Goal: Information Seeking & Learning: Learn about a topic

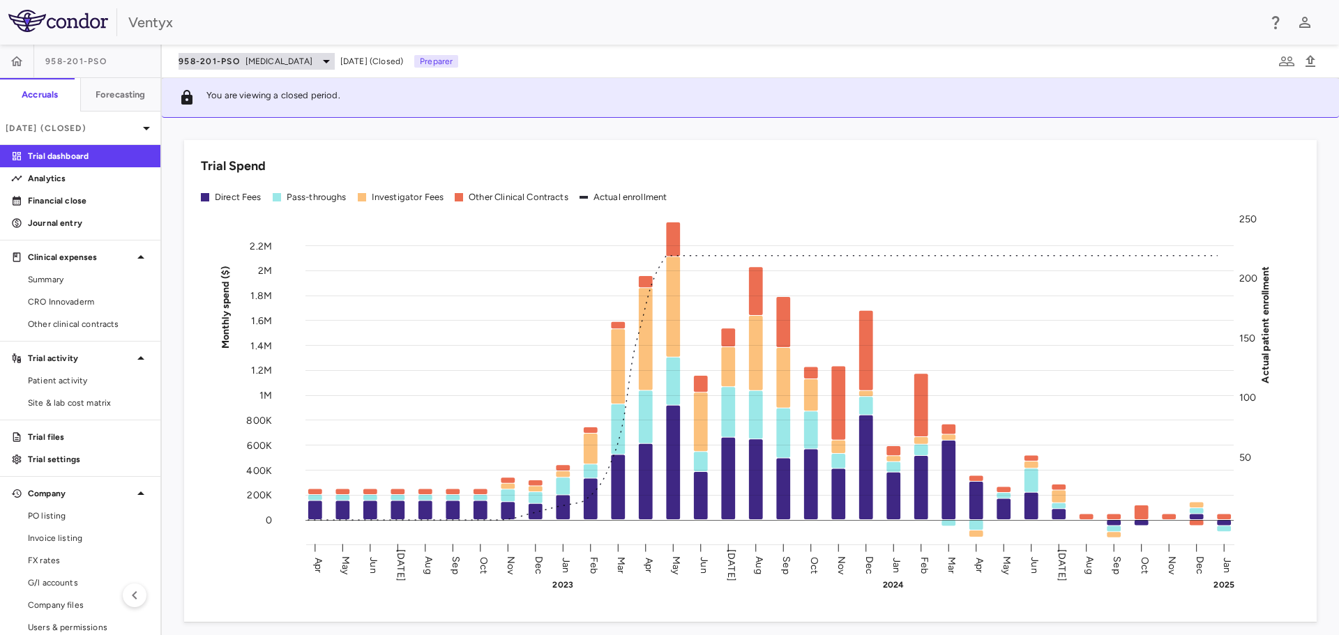
click at [276, 61] on span "[MEDICAL_DATA]" at bounding box center [279, 61] width 67 height 13
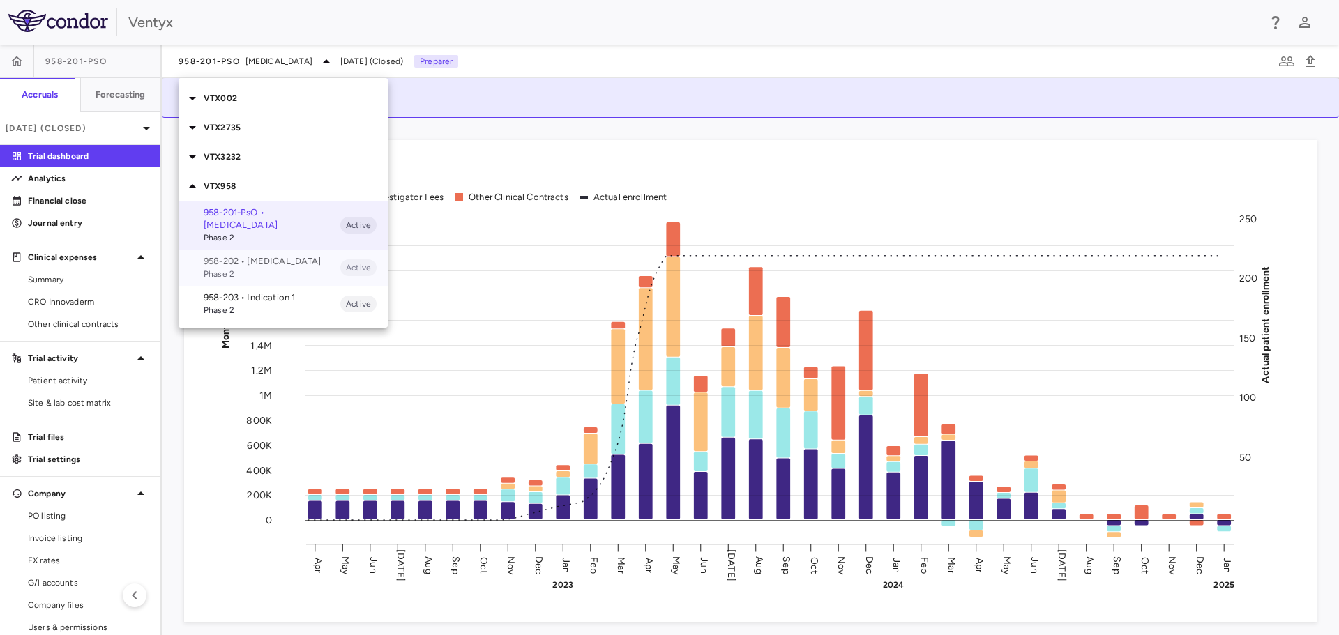
click at [239, 255] on p "958-202 • [MEDICAL_DATA]" at bounding box center [272, 261] width 137 height 13
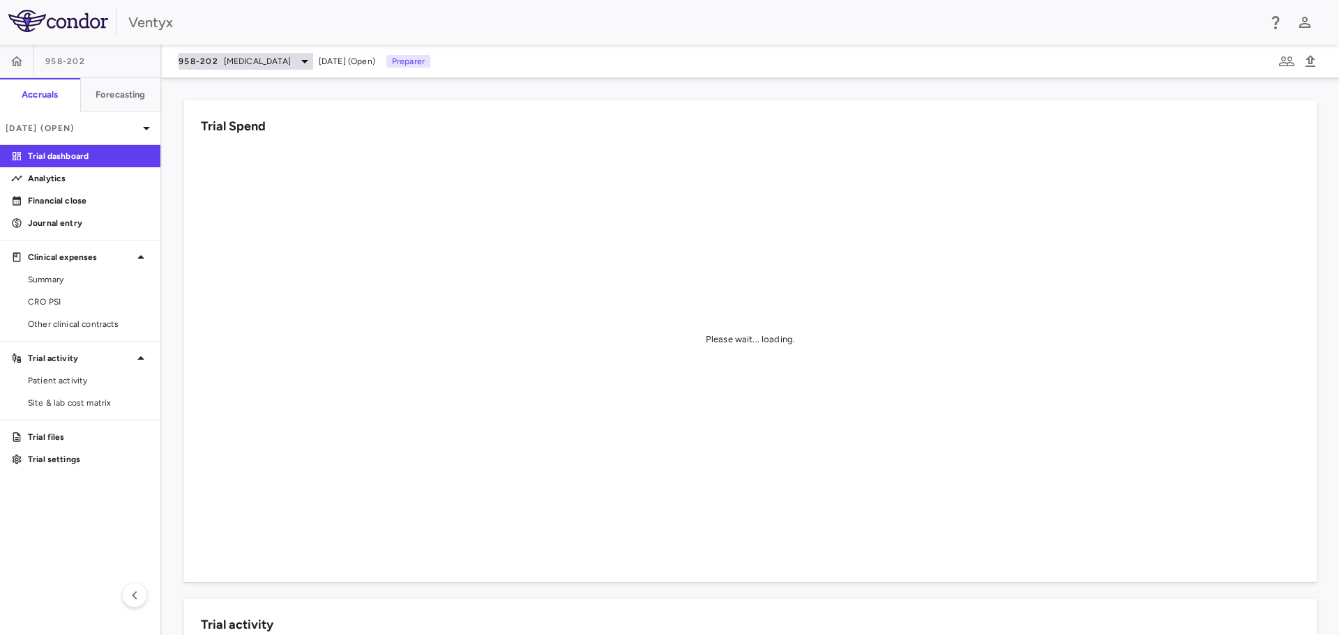
click at [296, 60] on icon at bounding box center [304, 61] width 17 height 17
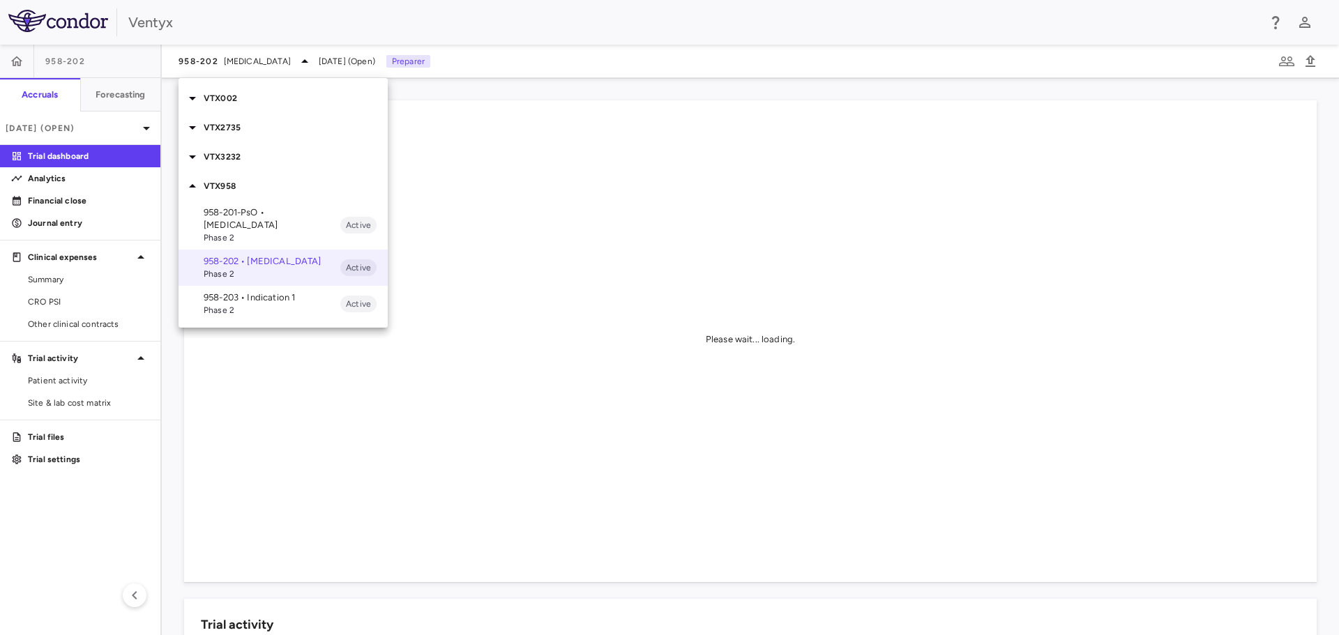
click at [88, 127] on div at bounding box center [669, 317] width 1339 height 635
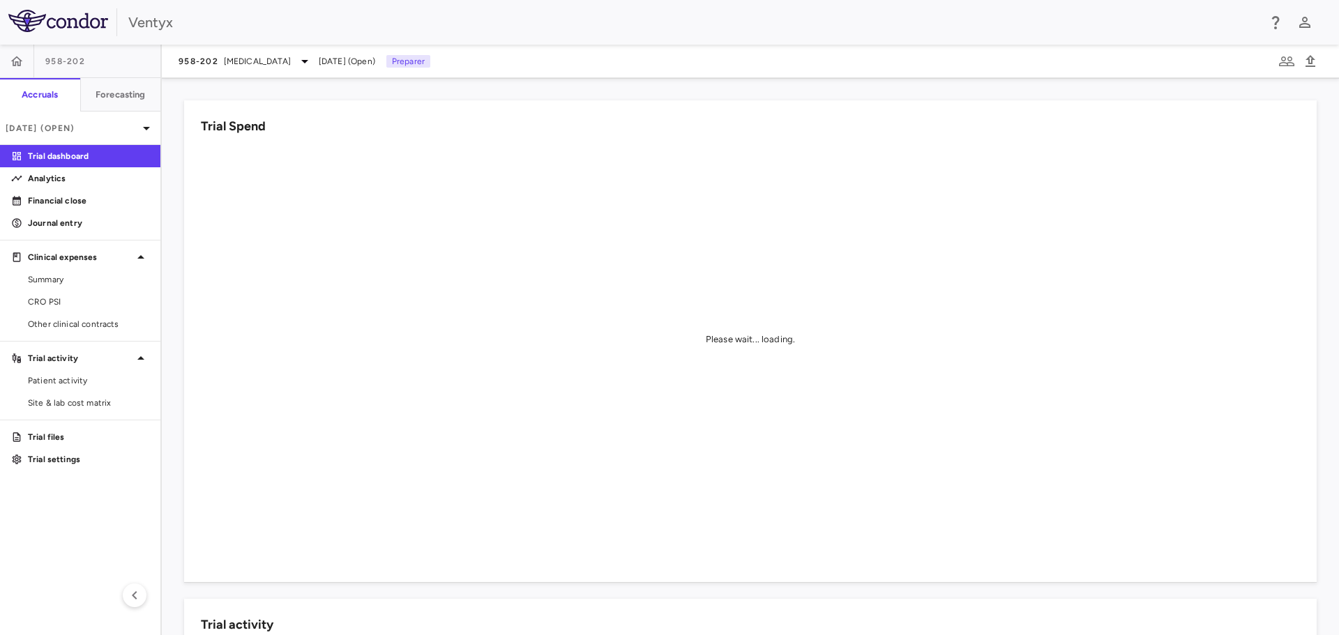
click at [88, 127] on p "[DATE] (Open)" at bounding box center [72, 128] width 133 height 13
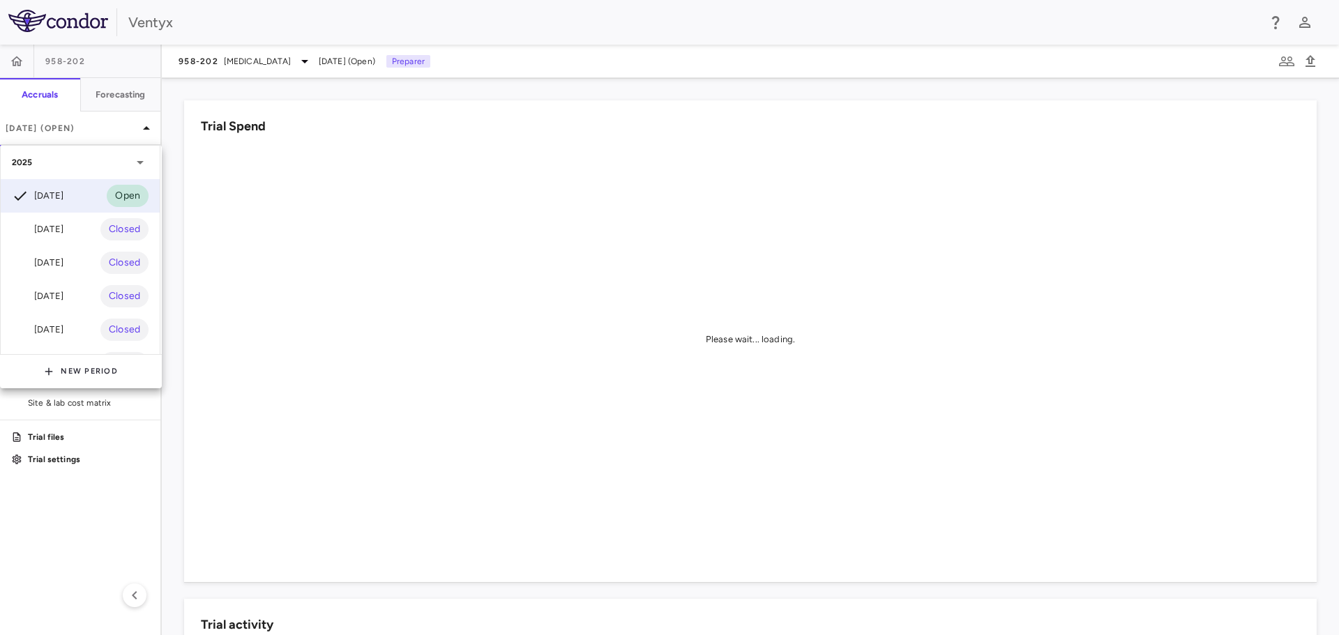
click at [63, 233] on div "[DATE]" at bounding box center [38, 229] width 52 height 17
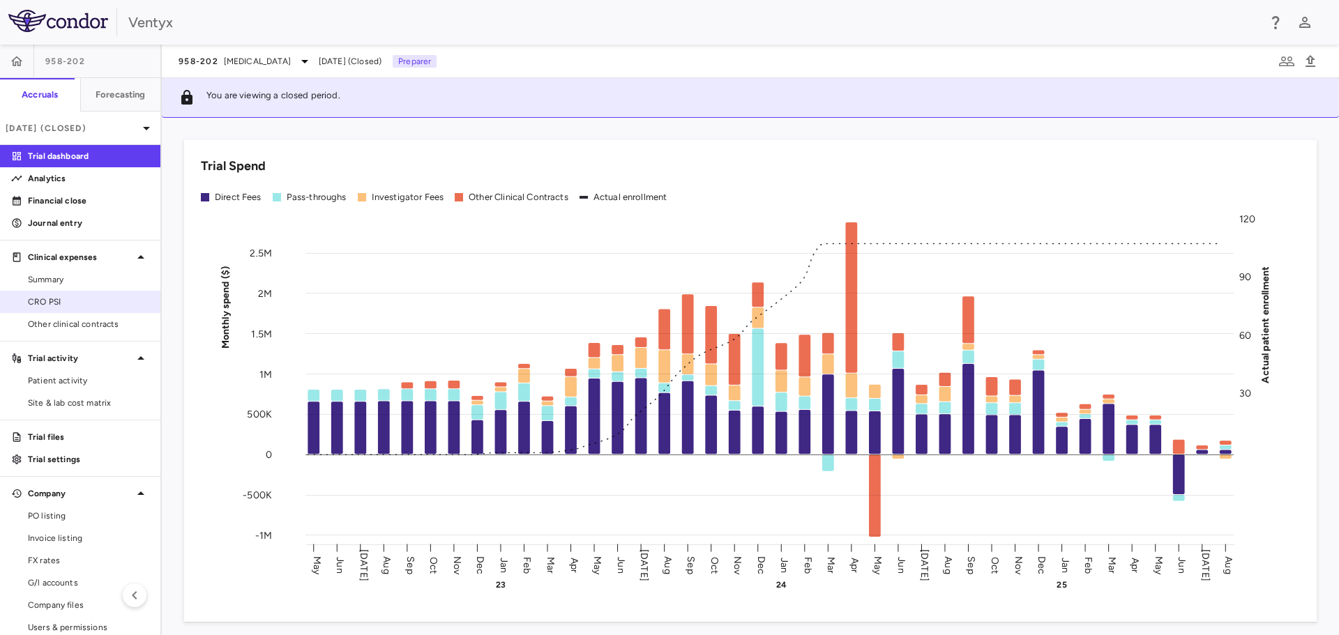
click at [54, 303] on span "CRO PSI" at bounding box center [88, 302] width 121 height 13
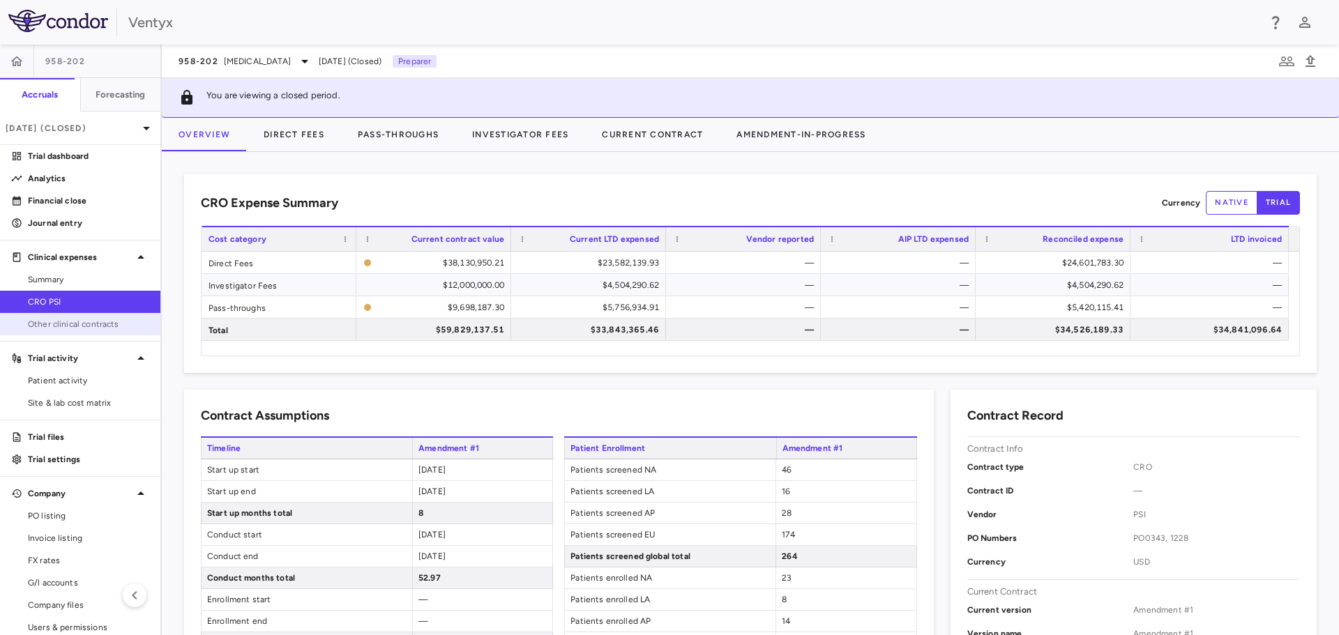
click at [70, 319] on span "Other clinical contracts" at bounding box center [88, 324] width 121 height 13
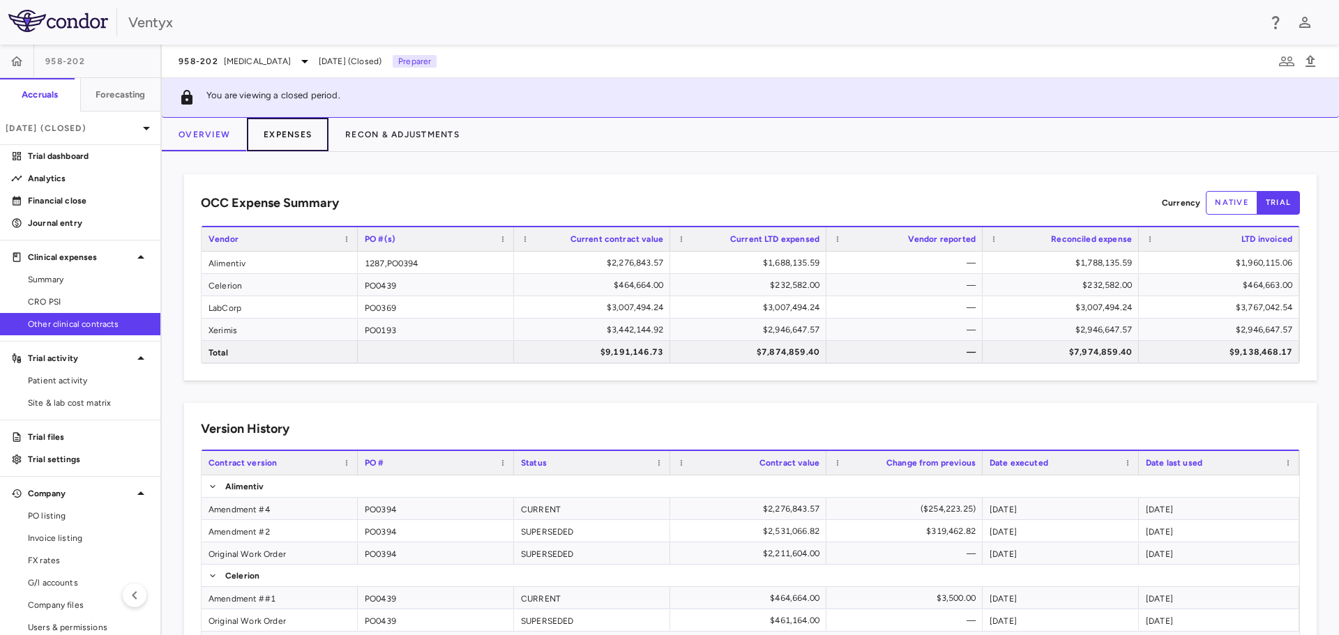
click at [305, 137] on button "Expenses" at bounding box center [288, 134] width 82 height 33
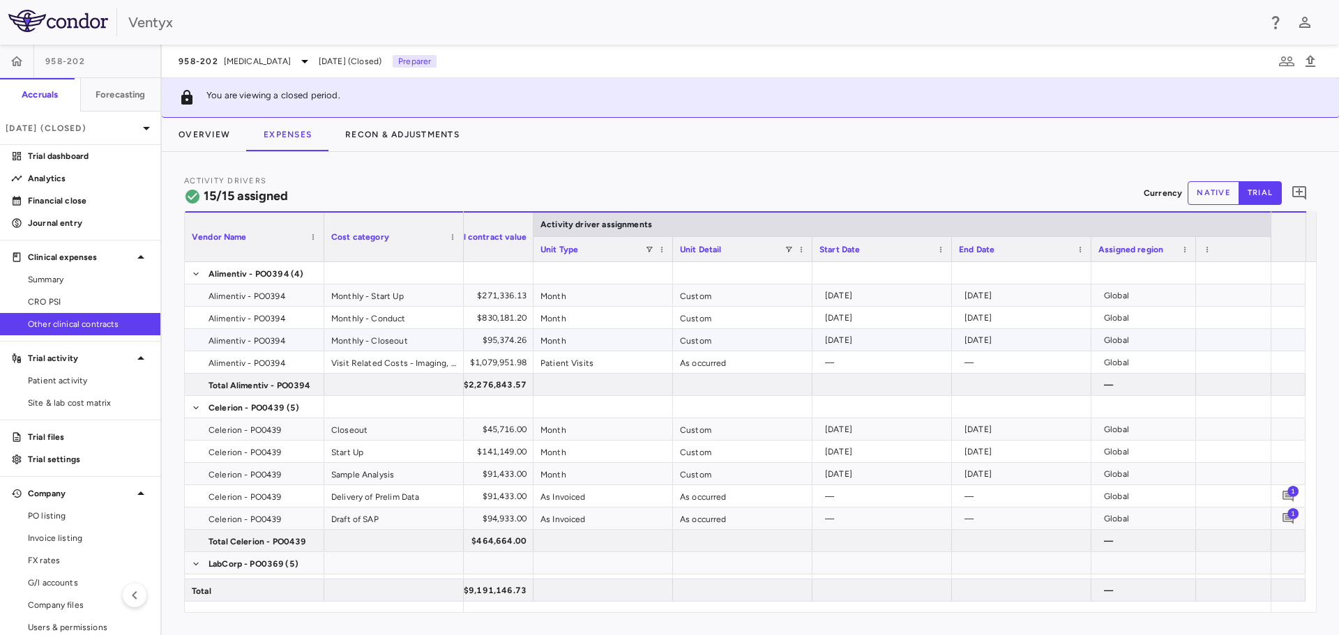
scroll to position [0, 402]
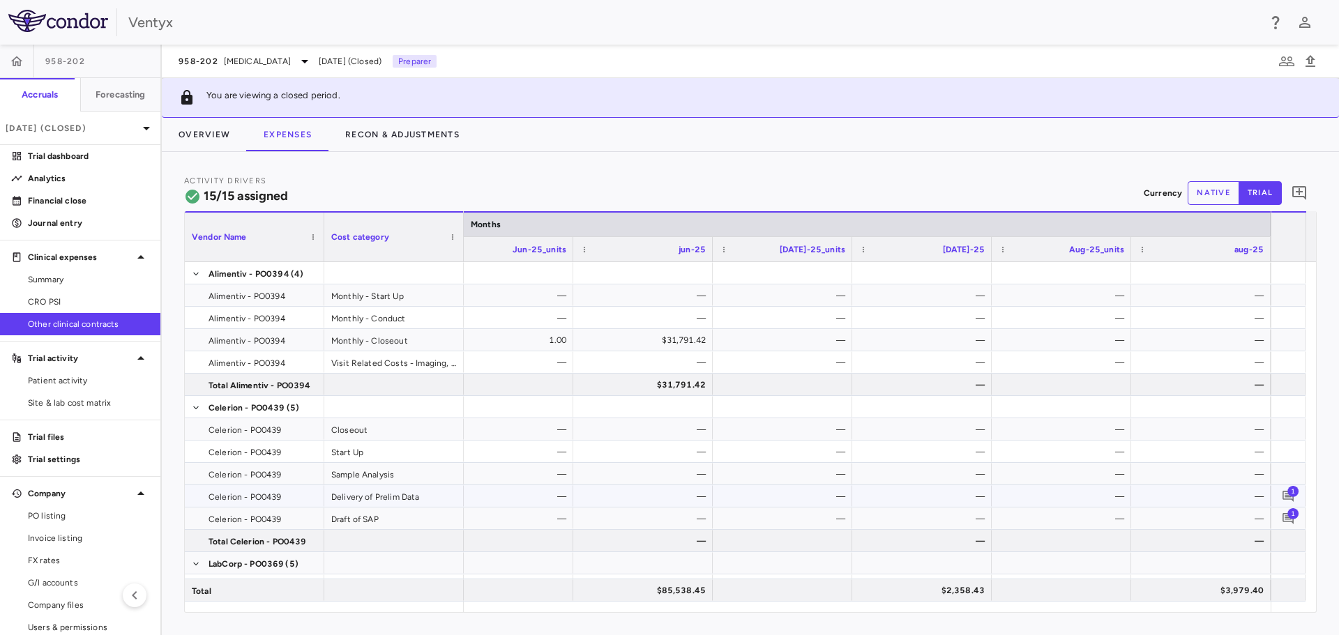
click at [1290, 496] on span "1" at bounding box center [1293, 491] width 11 height 11
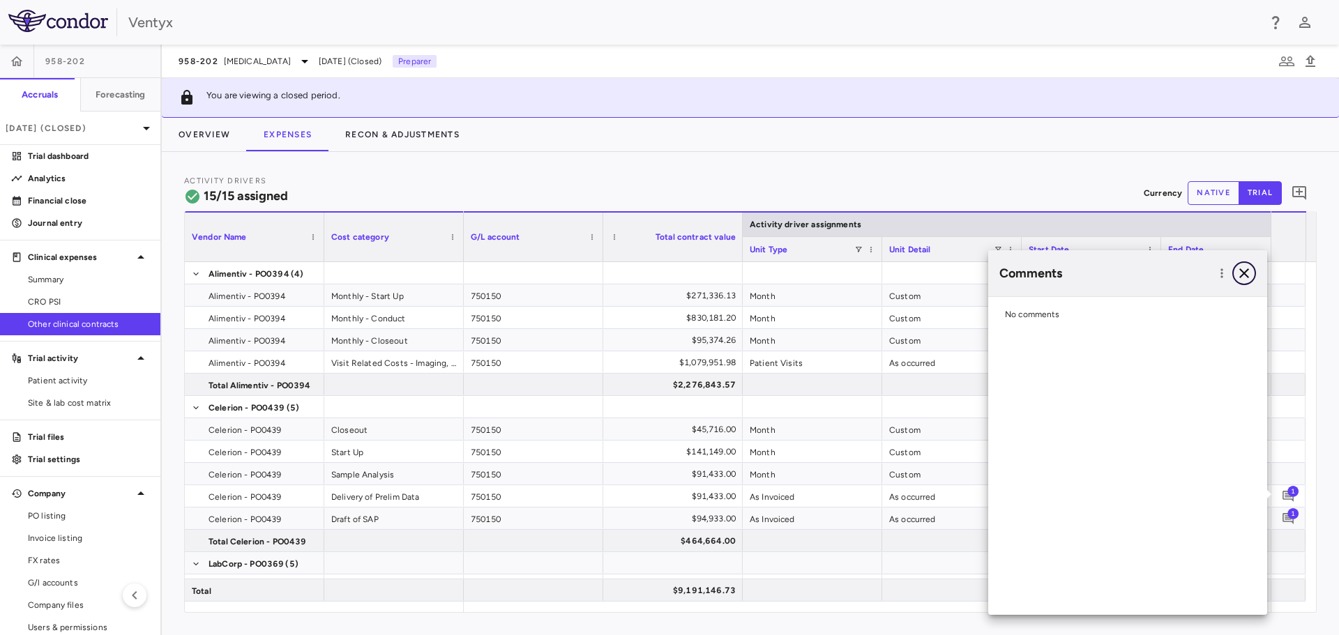
click at [1242, 273] on icon "button" at bounding box center [1244, 273] width 17 height 17
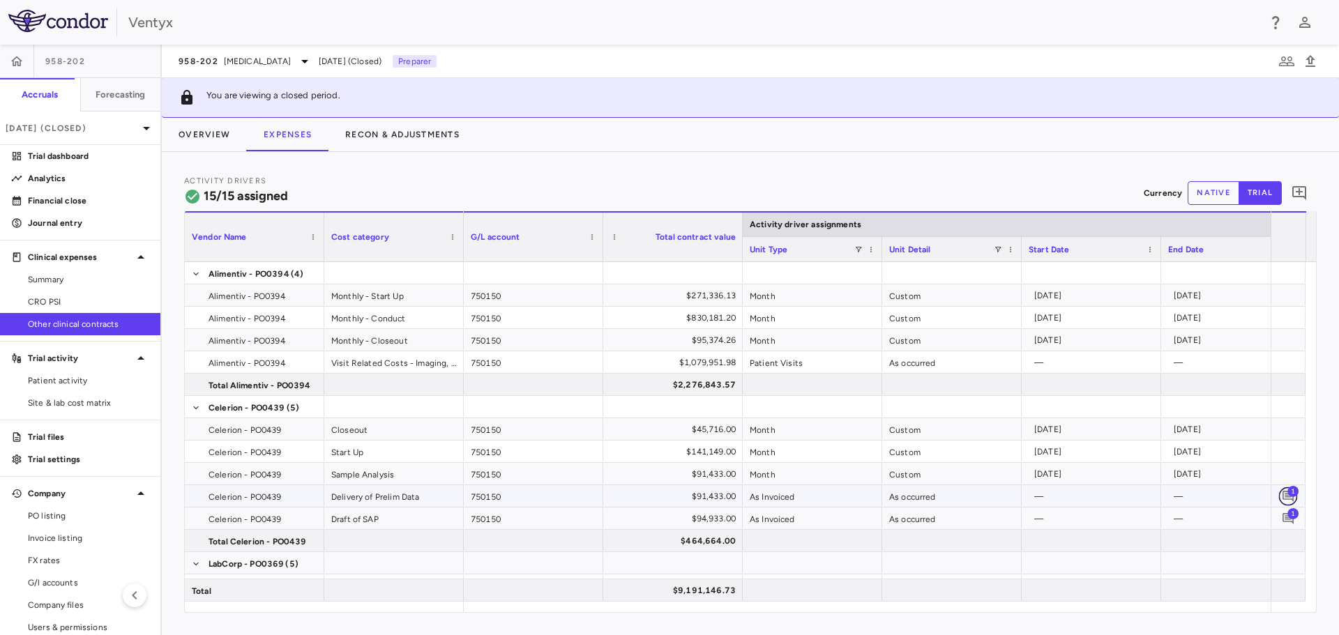
click at [1287, 497] on icon "Add comment" at bounding box center [1288, 496] width 11 height 11
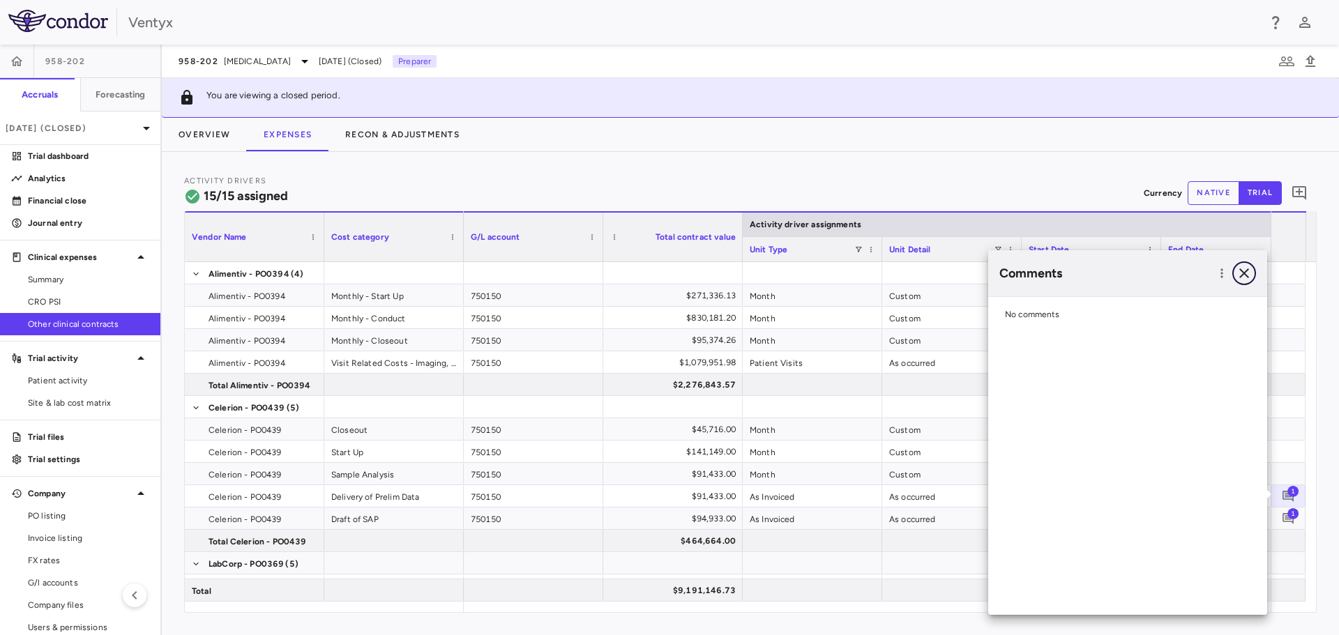
click at [1246, 273] on icon "button" at bounding box center [1244, 273] width 17 height 17
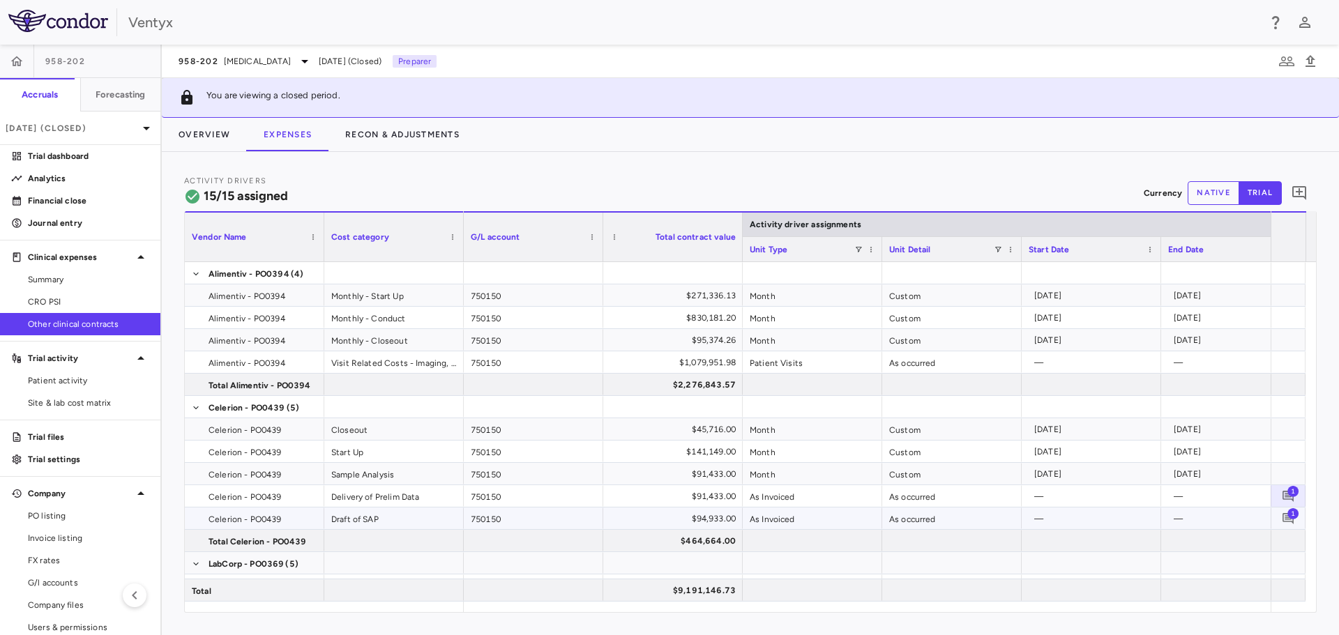
click at [1288, 516] on span "1" at bounding box center [1293, 513] width 11 height 11
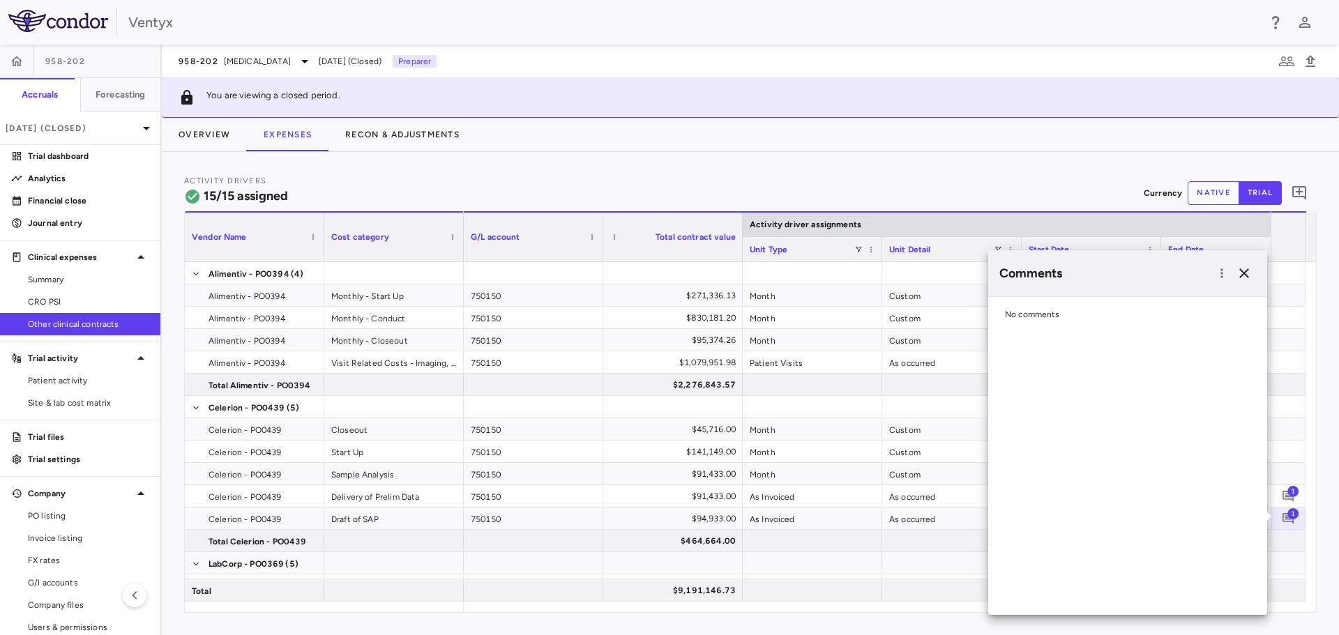
drag, startPoint x: 1119, startPoint y: 412, endPoint x: 1174, endPoint y: 359, distance: 76.5
click at [1119, 411] on div "No comments" at bounding box center [1127, 456] width 279 height 318
click at [1244, 271] on icon "button" at bounding box center [1244, 273] width 17 height 17
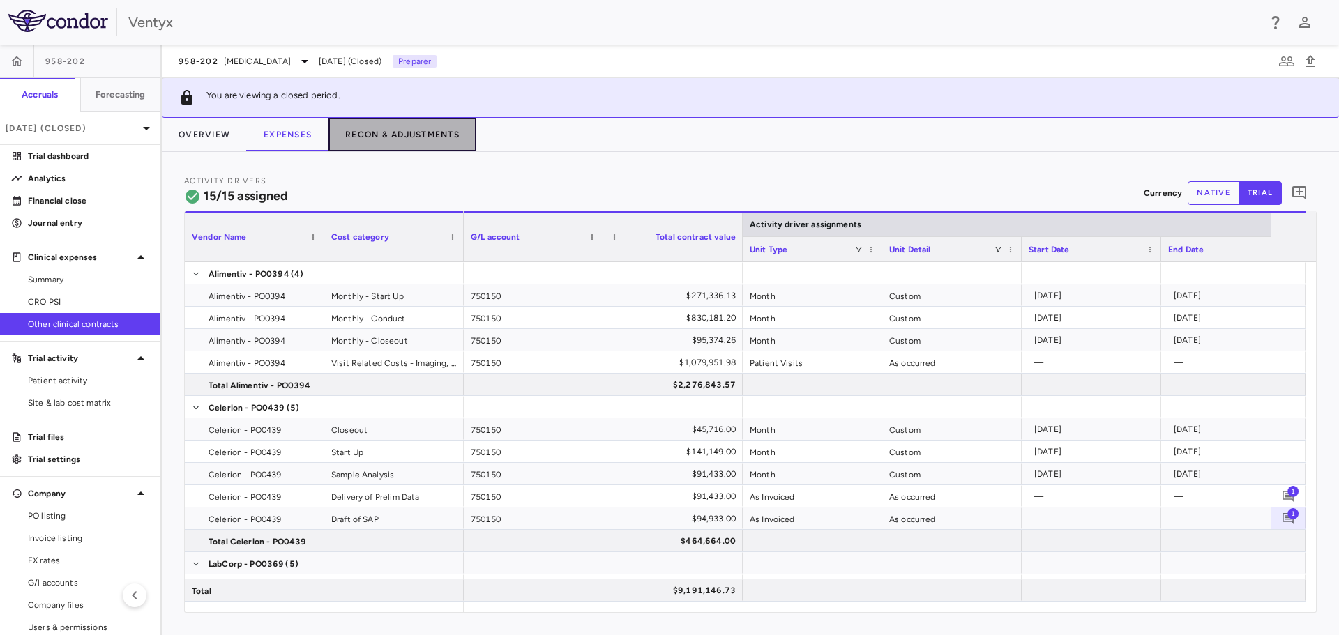
click at [373, 120] on button "Recon & Adjustments" at bounding box center [403, 134] width 148 height 33
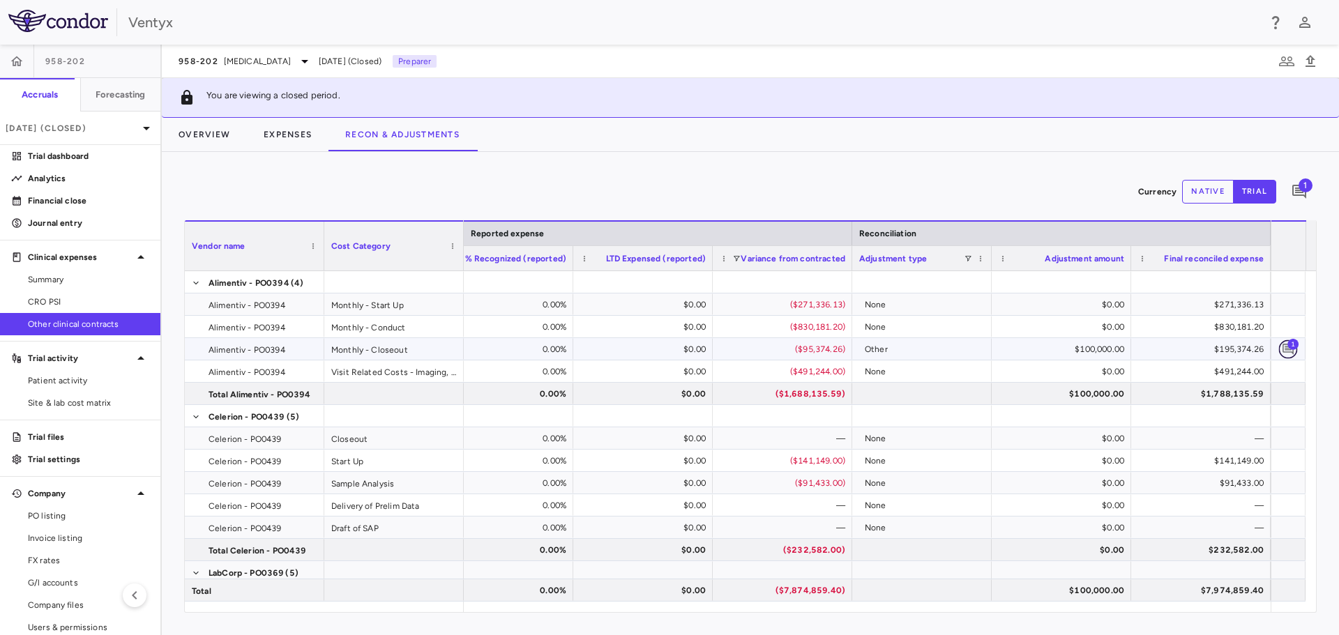
click at [1288, 348] on icon "Add comment" at bounding box center [1288, 349] width 11 height 11
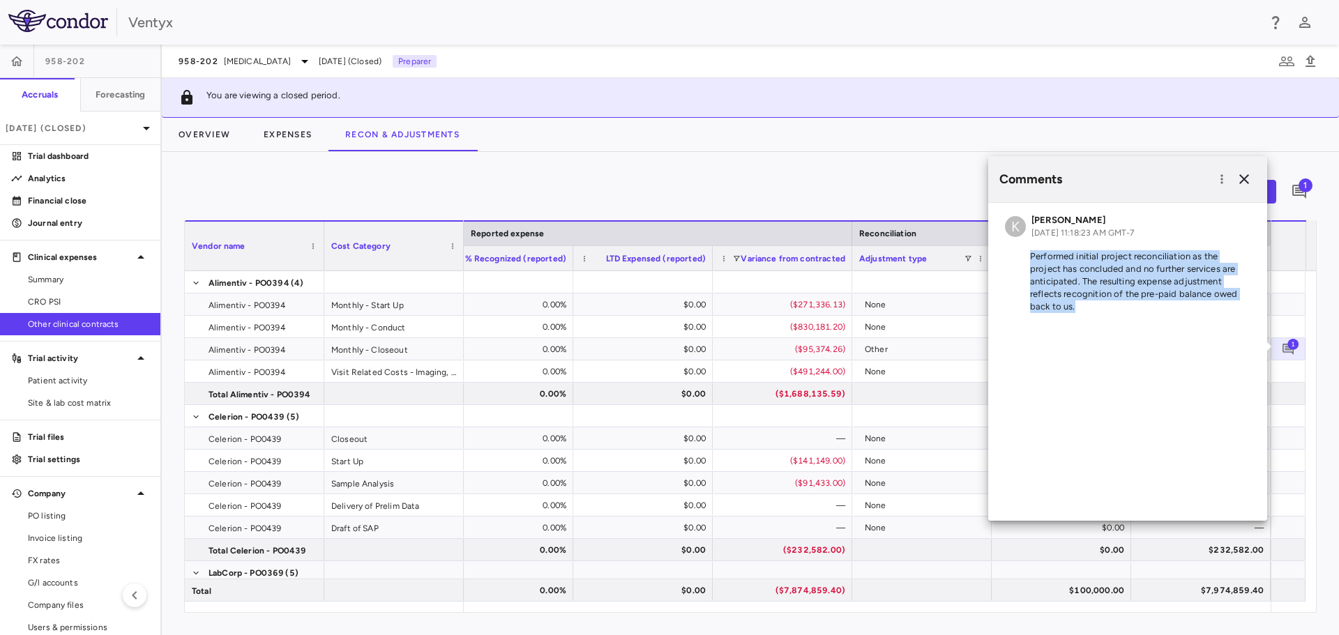
drag, startPoint x: 1088, startPoint y: 302, endPoint x: 998, endPoint y: 257, distance: 100.5
click at [998, 257] on div "K [PERSON_NAME] [DATE] 11:18:23 AM GMT-7 Performed initial project reconciliati…" at bounding box center [1127, 266] width 279 height 127
copy p "Performed initial project reconciliation as the project has concluded and no fu…"
click at [1245, 183] on icon "button" at bounding box center [1244, 179] width 17 height 17
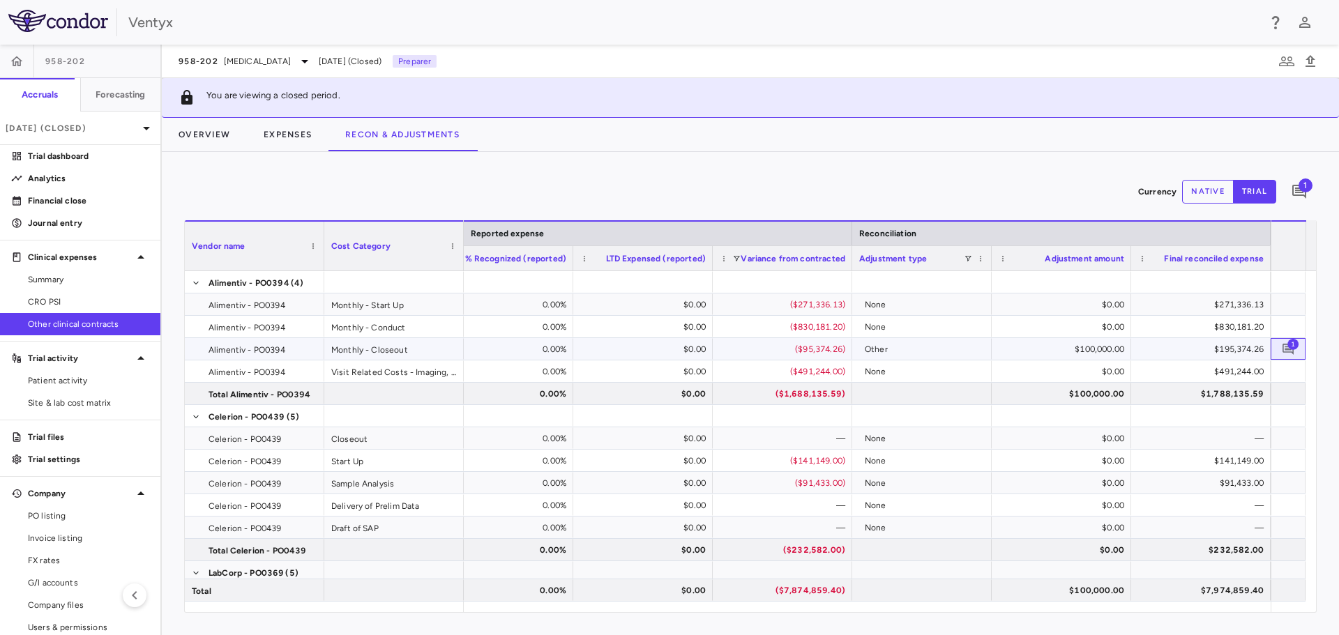
click at [1292, 348] on span "1" at bounding box center [1293, 343] width 11 height 11
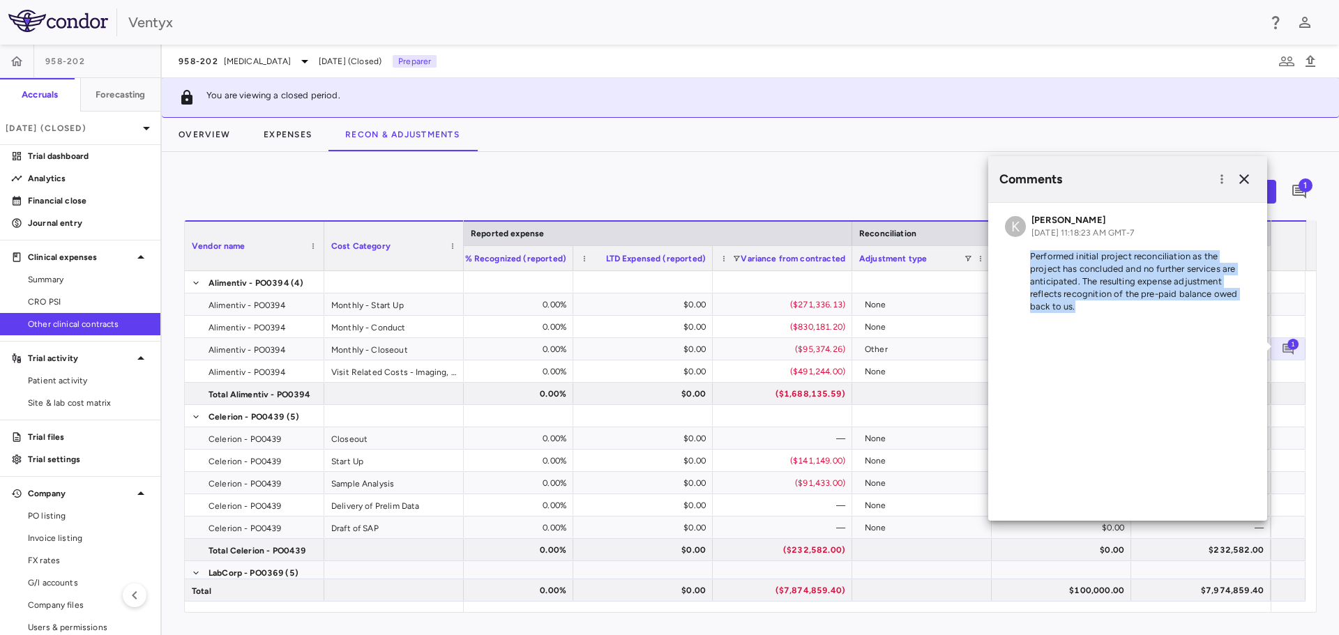
drag, startPoint x: 1108, startPoint y: 311, endPoint x: 1006, endPoint y: 260, distance: 114.5
click at [1007, 260] on p "Performed initial project reconciliation as the project has concluded and no fu…" at bounding box center [1128, 281] width 246 height 63
copy p "Performed initial project reconciliation as the project has concluded and no fu…"
click at [50, 322] on span "Other clinical contracts" at bounding box center [88, 324] width 121 height 13
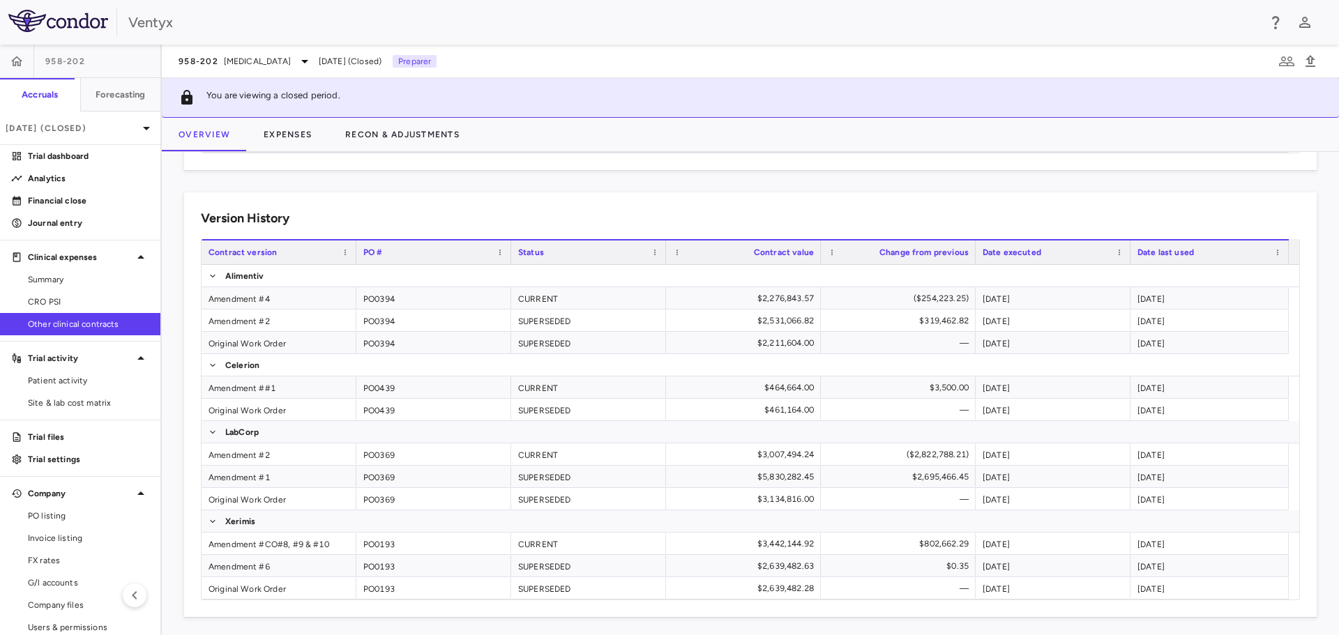
scroll to position [215, 0]
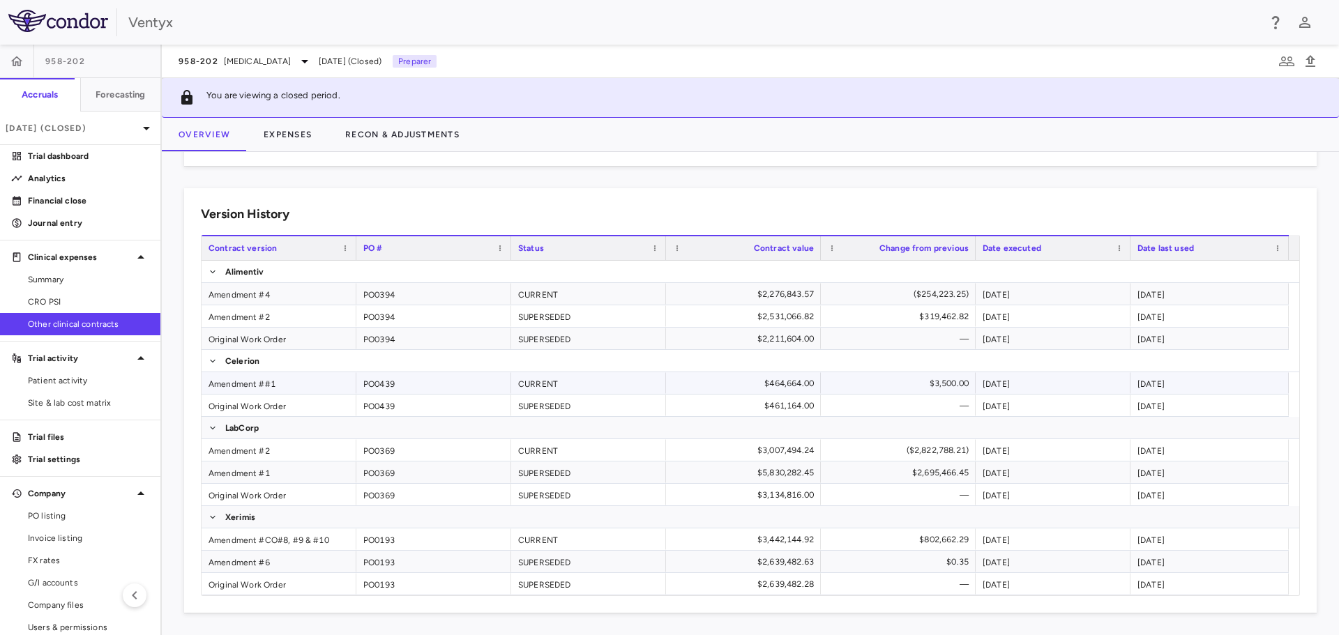
click at [260, 385] on div "Amendment ##1" at bounding box center [279, 384] width 155 height 22
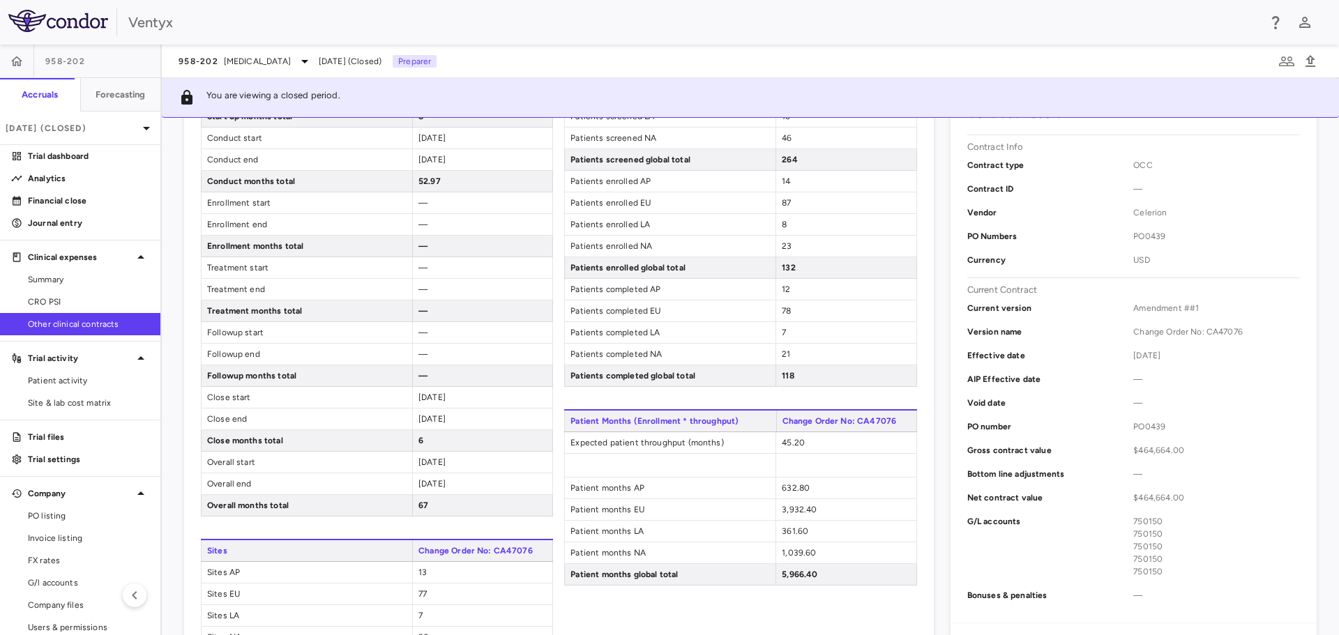
scroll to position [205, 0]
drag, startPoint x: 1237, startPoint y: 336, endPoint x: 1128, endPoint y: 325, distance: 109.3
click at [1128, 325] on div "Version name Change Order No: CA47076" at bounding box center [1134, 334] width 333 height 24
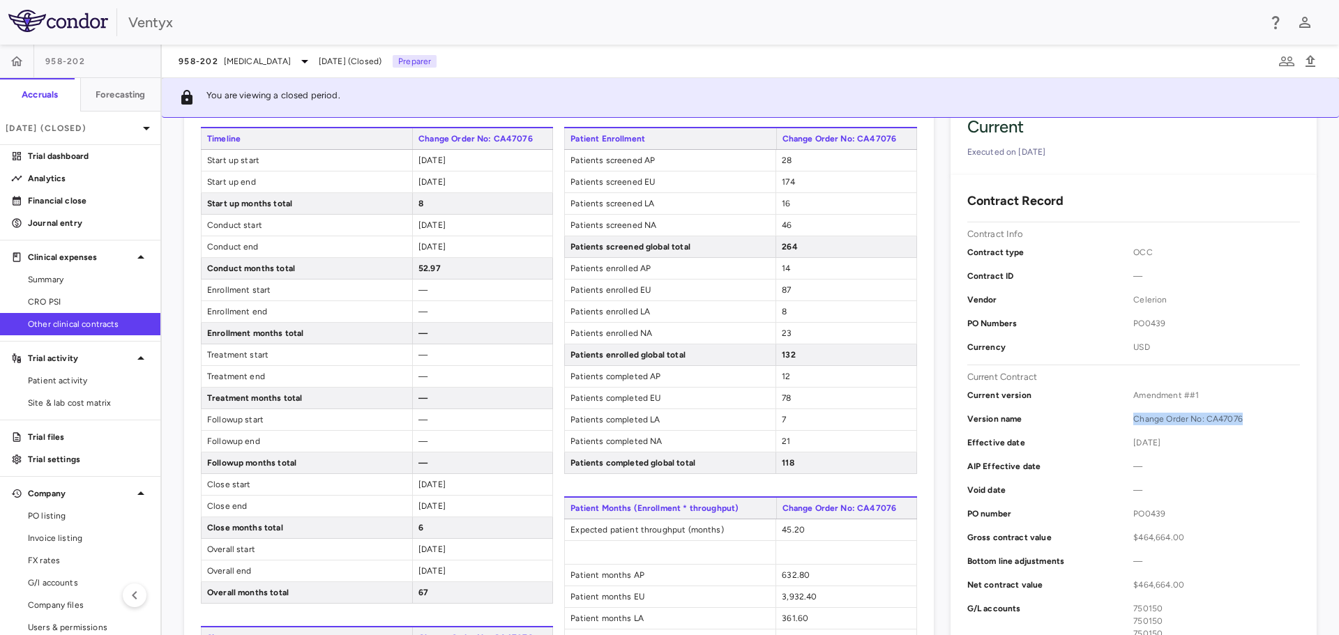
scroll to position [0, 0]
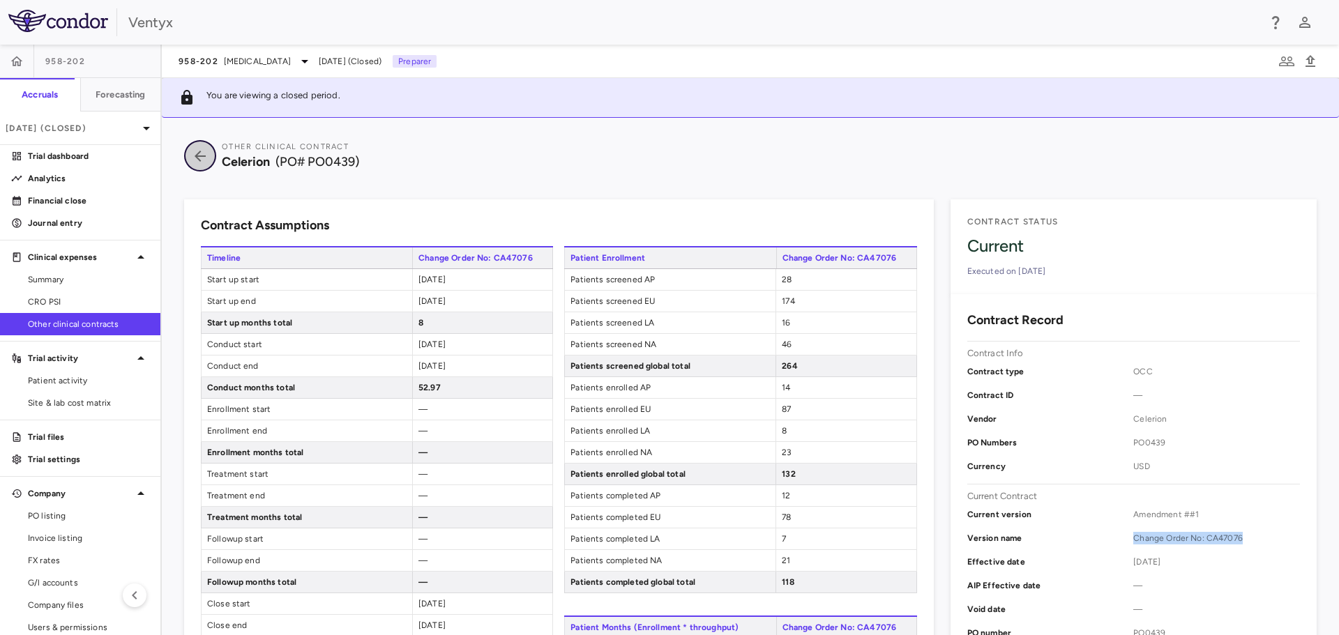
click at [198, 152] on icon "button" at bounding box center [200, 156] width 25 height 17
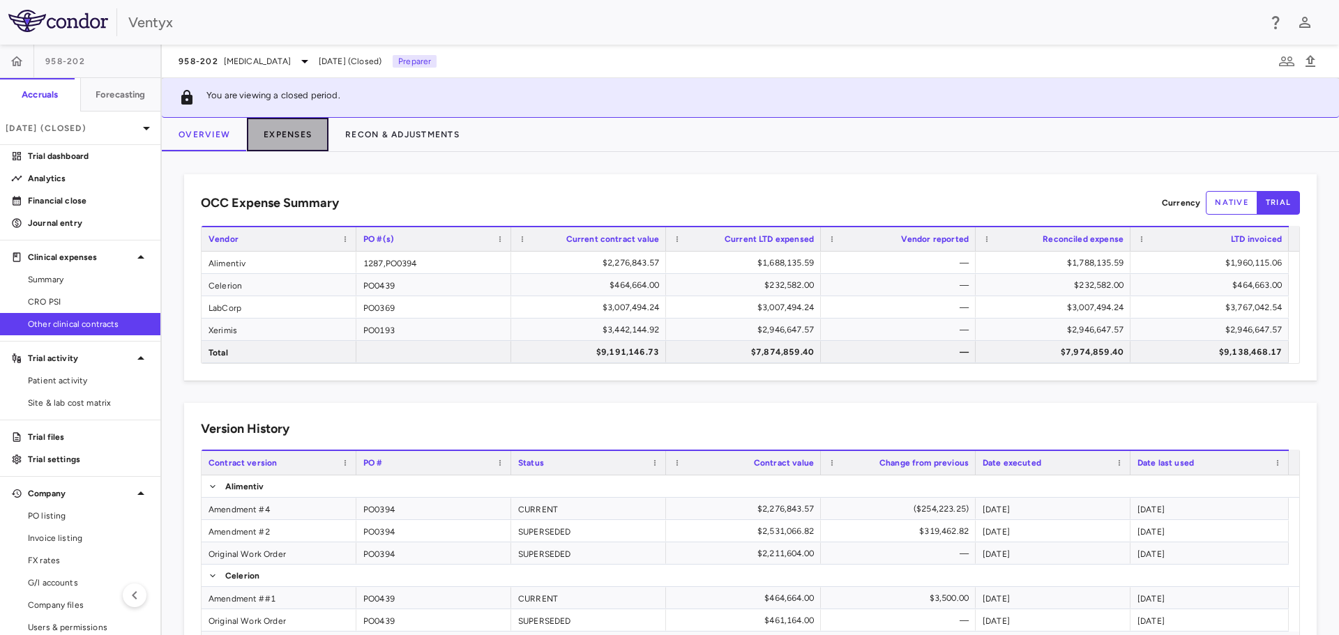
click at [311, 131] on button "Expenses" at bounding box center [288, 134] width 82 height 33
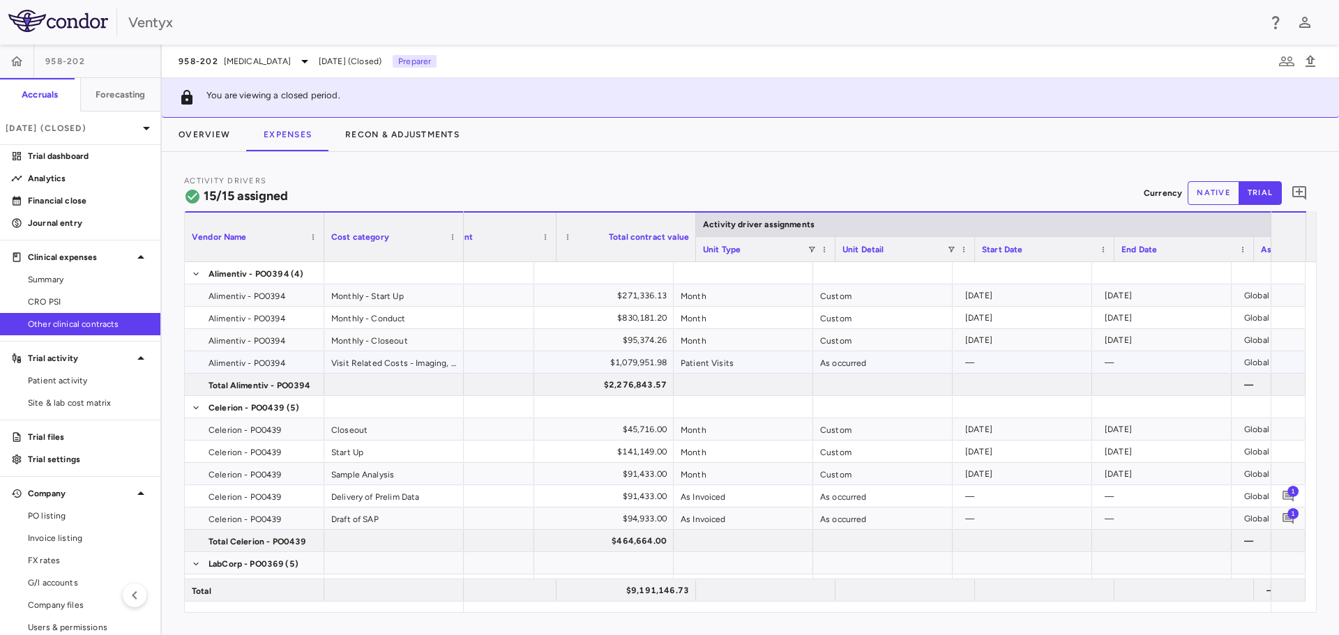
scroll to position [0, 70]
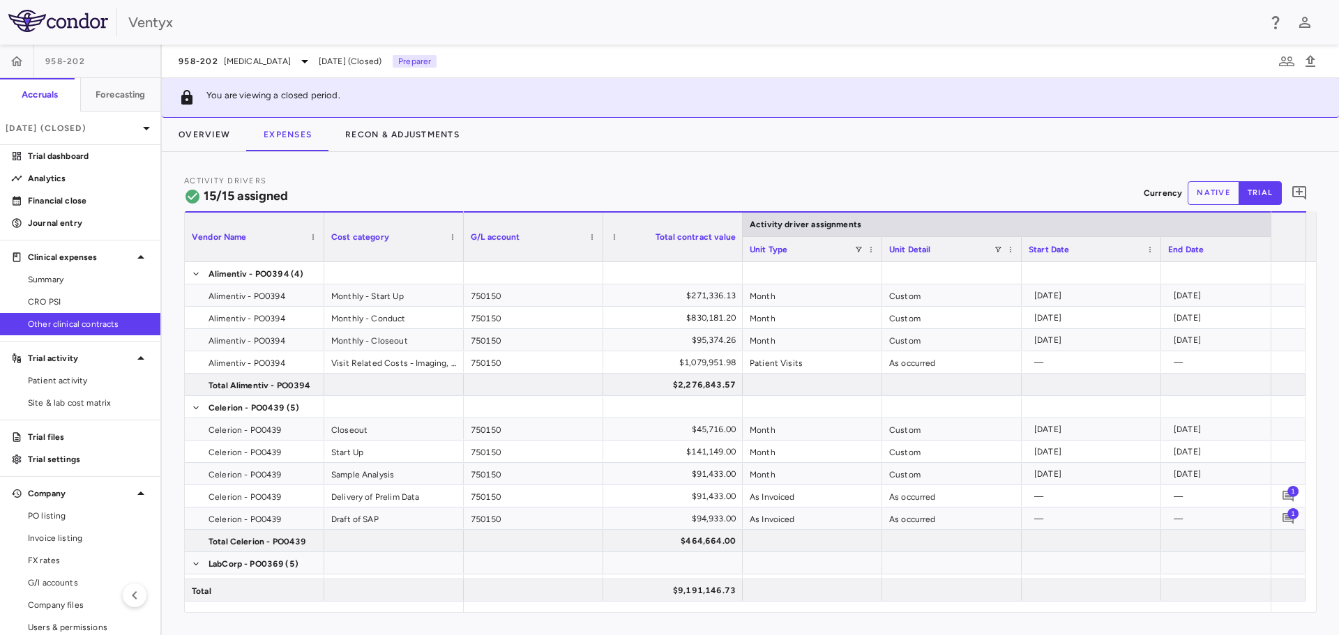
click at [698, 186] on div "Activity Drivers 15/15 assigned Currency native trial 0" at bounding box center [750, 192] width 1133 height 37
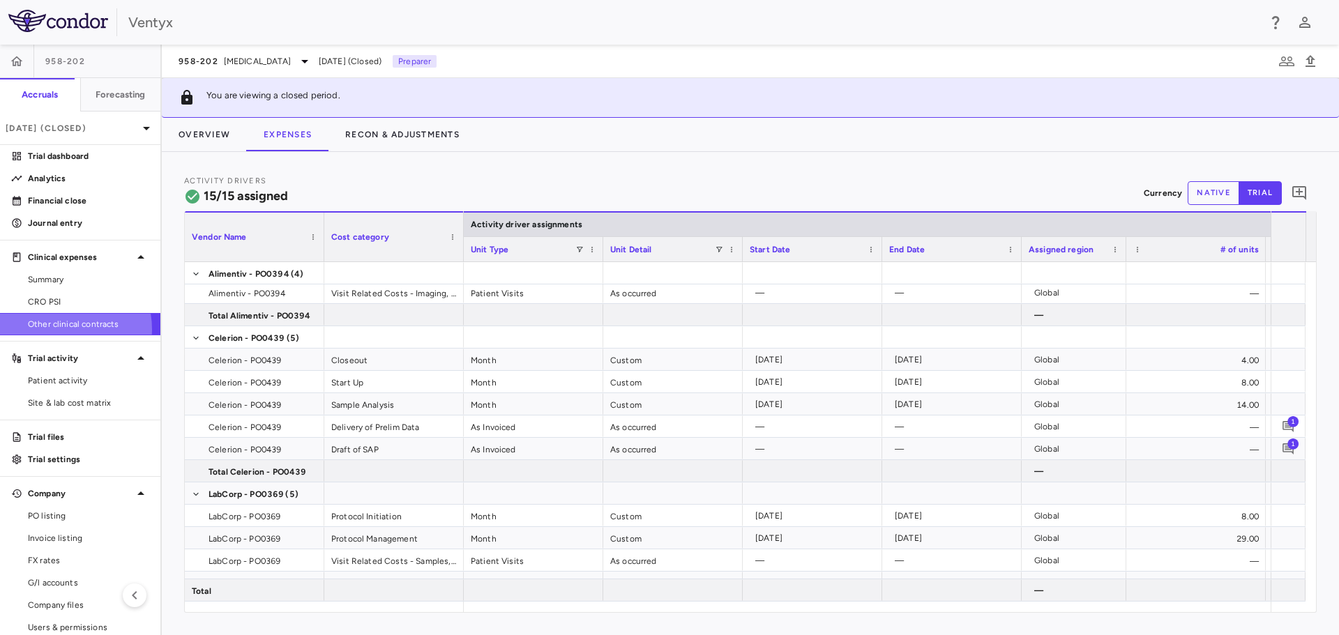
click at [62, 329] on span "Other clinical contracts" at bounding box center [88, 324] width 121 height 13
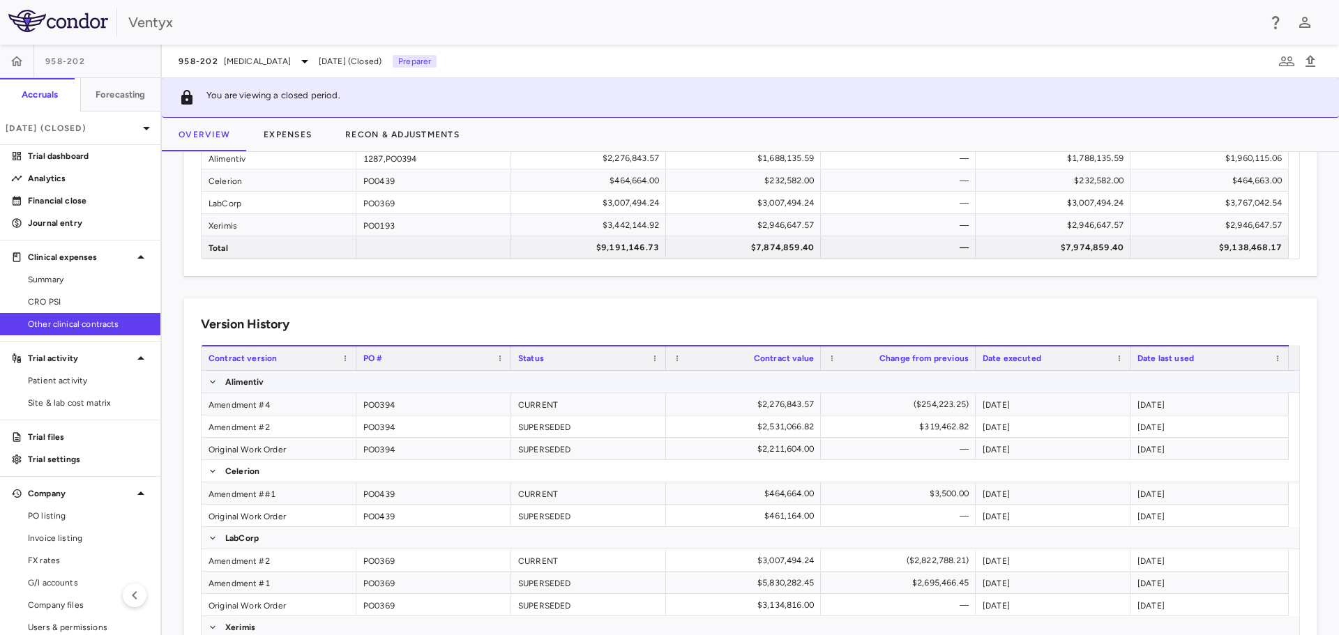
scroll to position [209, 0]
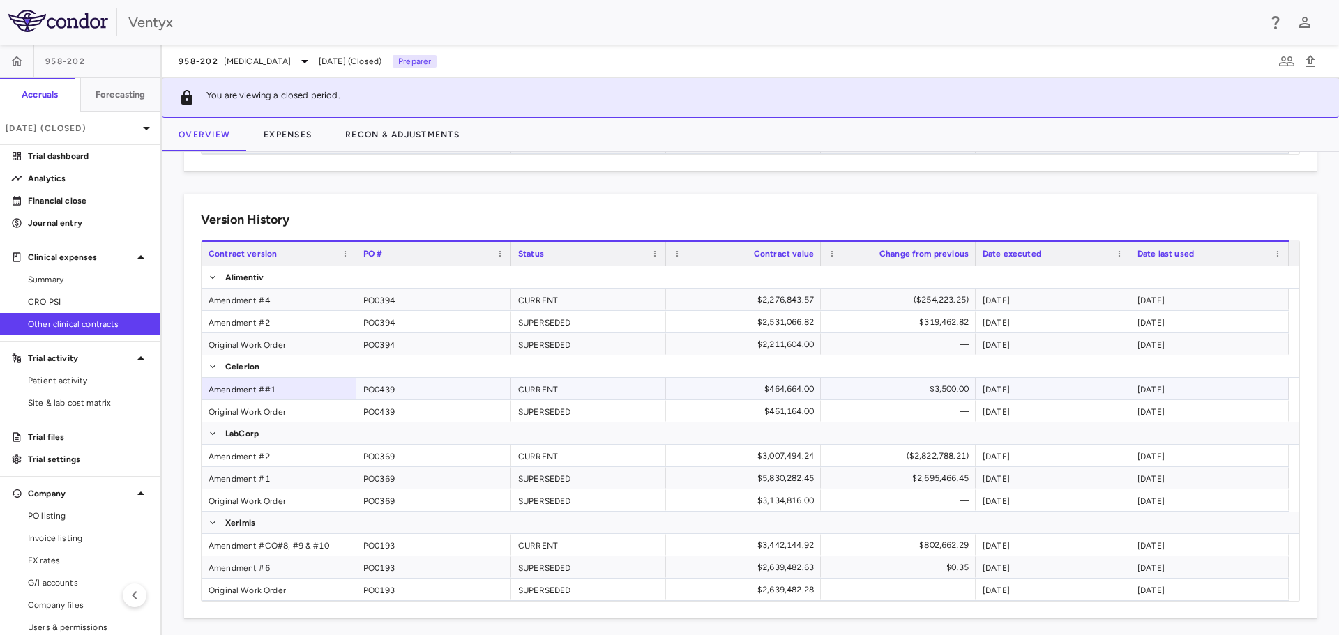
click at [268, 387] on div "Amendment ##1" at bounding box center [279, 389] width 155 height 22
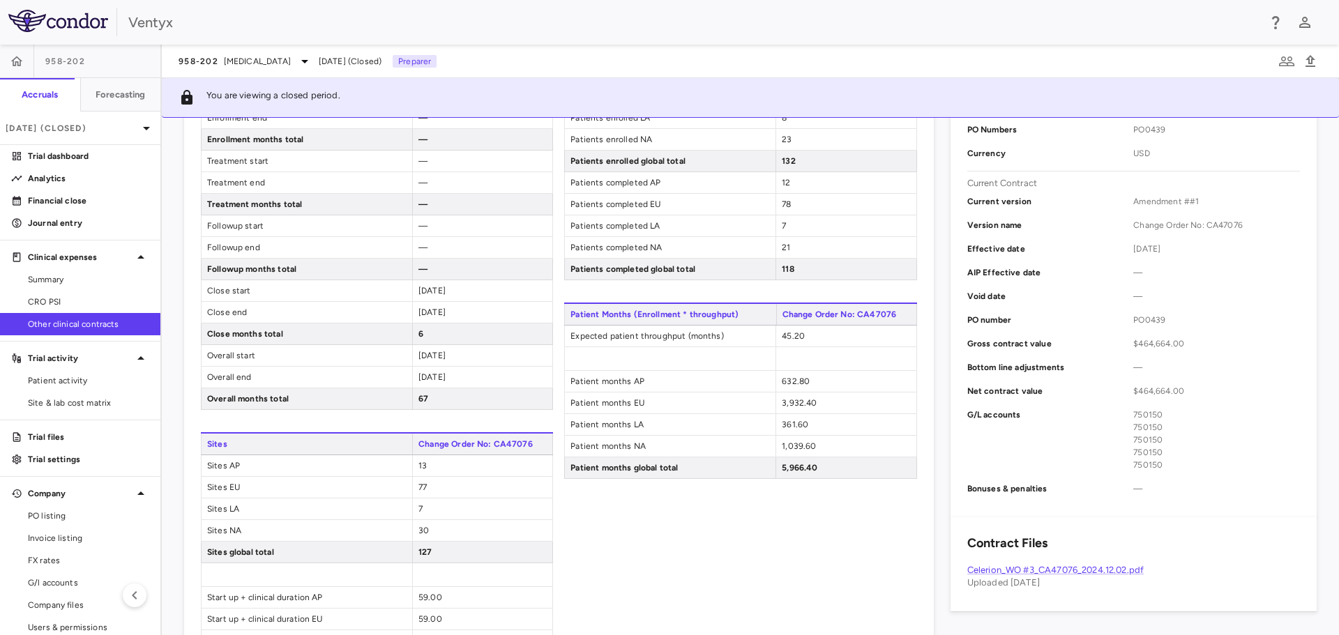
scroll to position [349, 0]
